Goal: Information Seeking & Learning: Learn about a topic

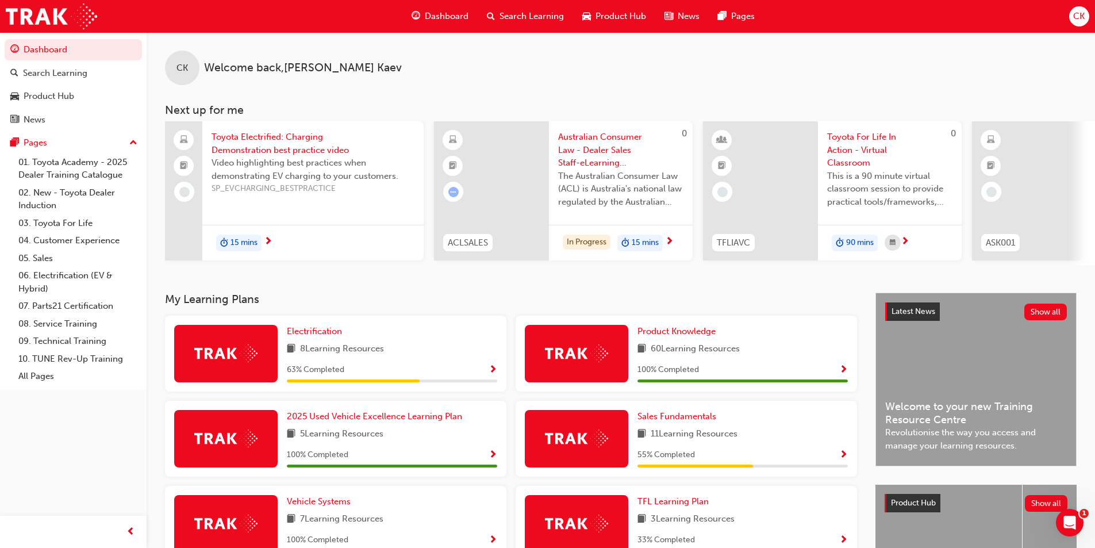
click at [573, 18] on div "Product Hub" at bounding box center [614, 17] width 82 height 24
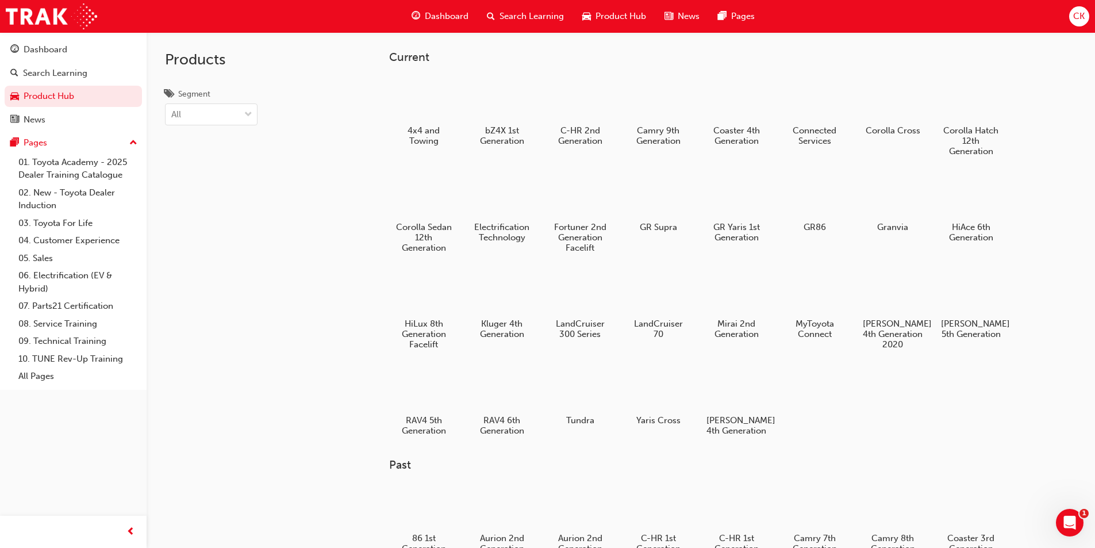
click at [599, 11] on span "Product Hub" at bounding box center [620, 16] width 51 height 13
click at [973, 329] on h5 "[PERSON_NAME] 5th Generation" at bounding box center [971, 330] width 64 height 22
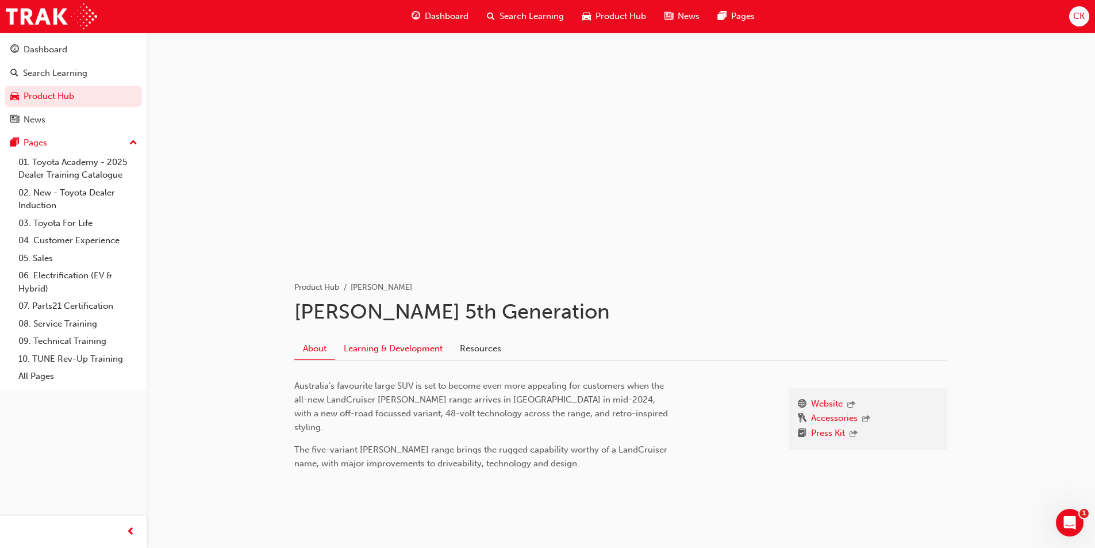
click at [434, 357] on link "Learning & Development" at bounding box center [393, 348] width 116 height 22
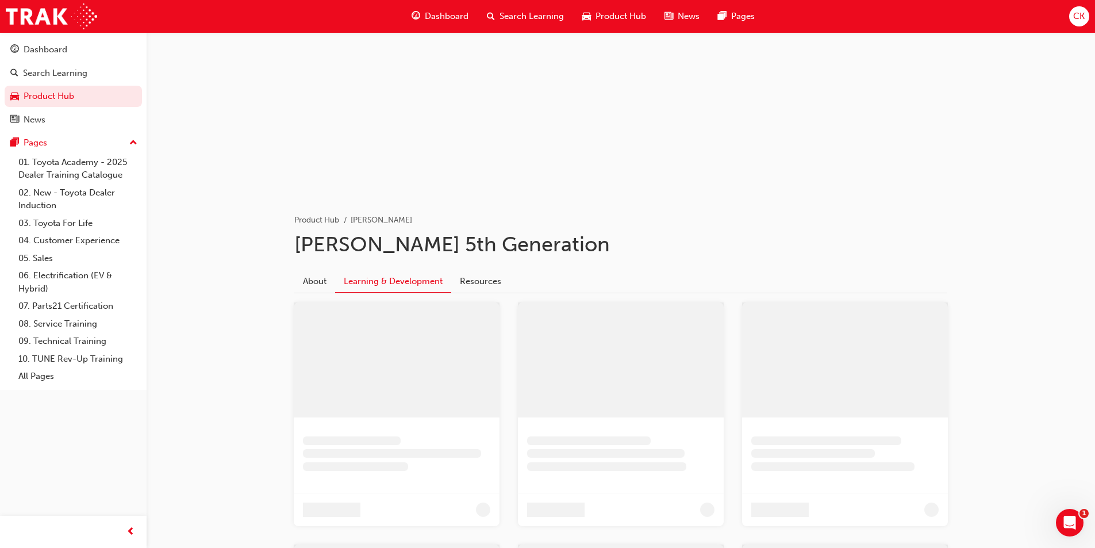
scroll to position [172, 0]
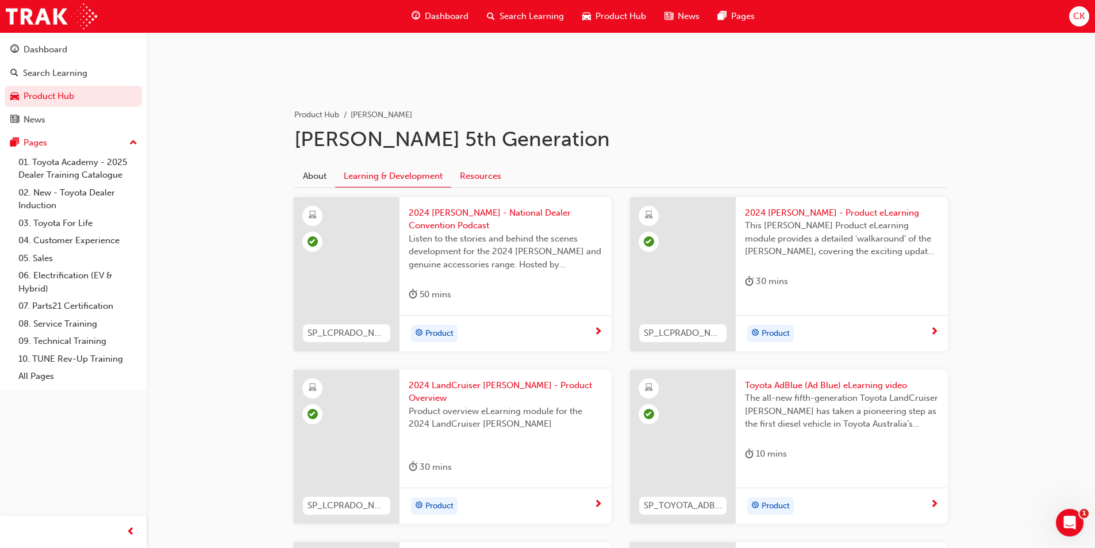
click at [493, 180] on link "Resources" at bounding box center [480, 176] width 59 height 22
